Goal: Task Accomplishment & Management: Manage account settings

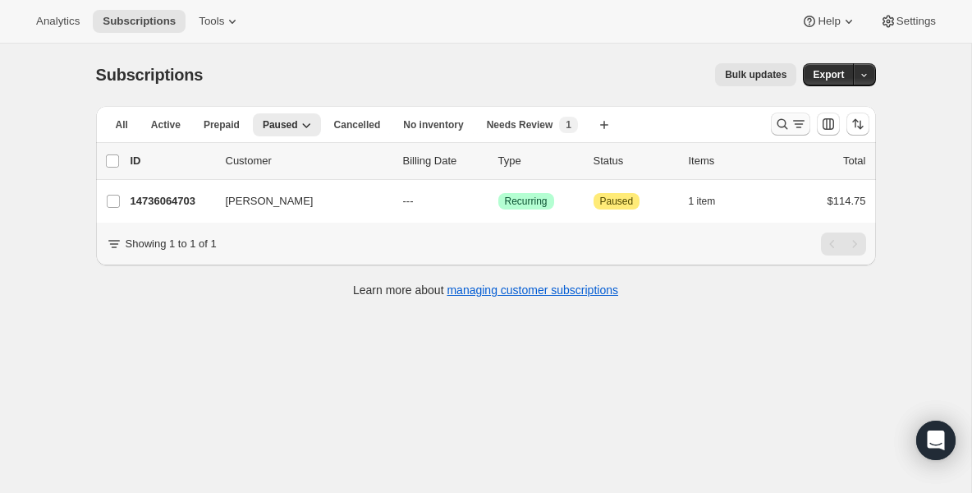
click at [784, 120] on icon "Search and filter results" at bounding box center [782, 124] width 16 height 16
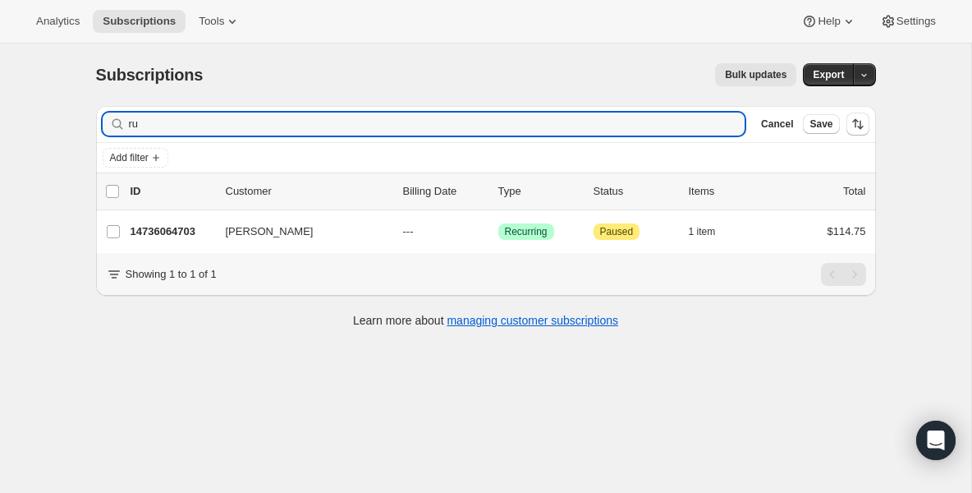
type input "r"
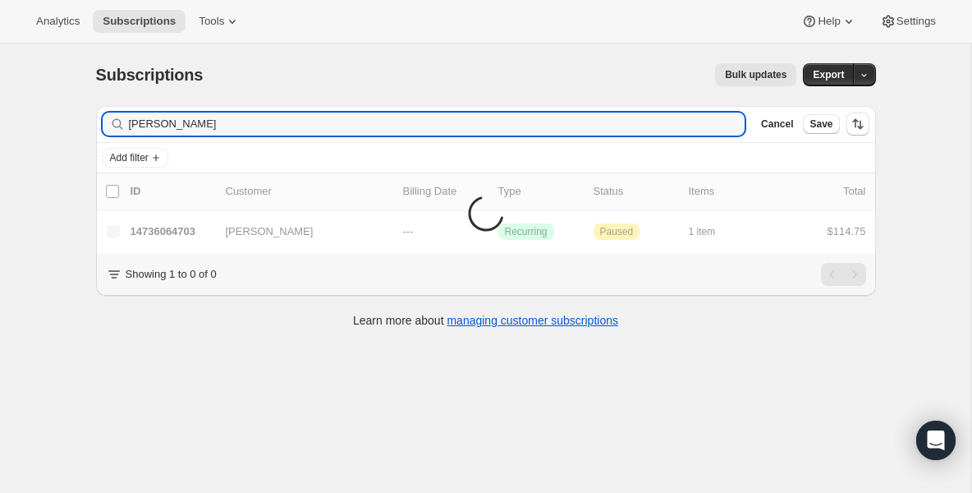
type input "[PERSON_NAME]"
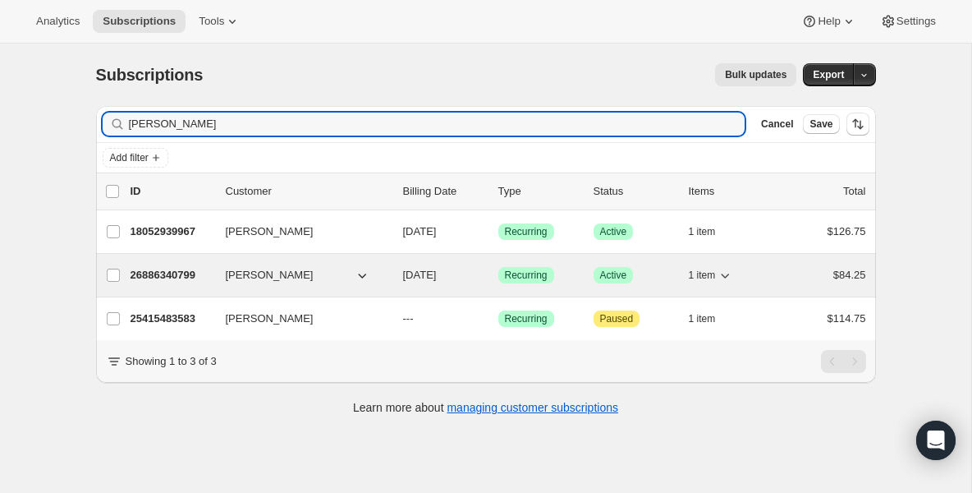
click at [169, 273] on p "26886340799" at bounding box center [172, 275] width 82 height 16
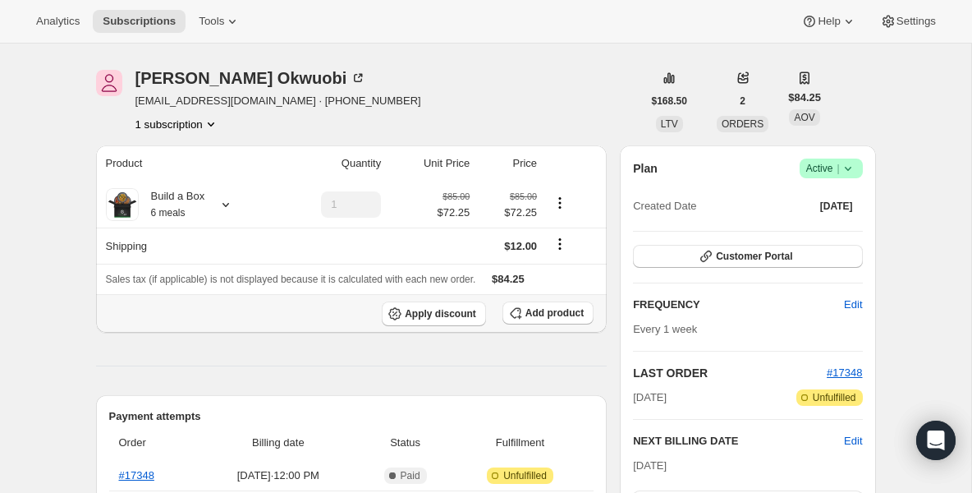
scroll to position [48, 0]
click at [730, 254] on span "Customer Portal" at bounding box center [754, 256] width 76 height 13
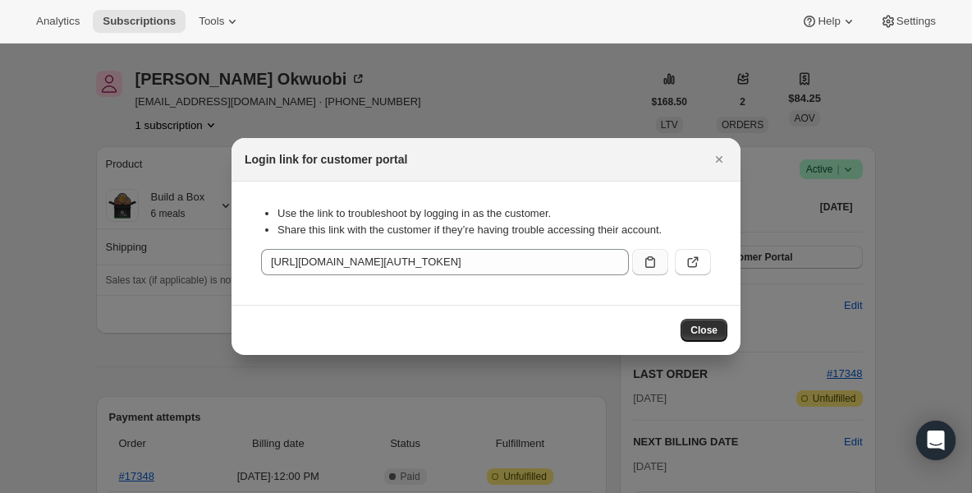
click at [654, 263] on icon ":r3j:" at bounding box center [650, 261] width 10 height 11
